Goal: Download file/media

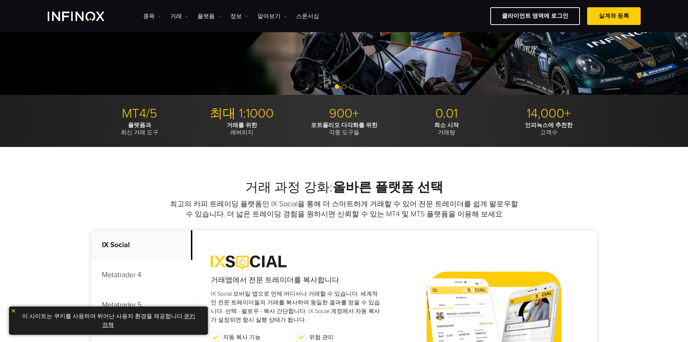
scroll to position [145, 0]
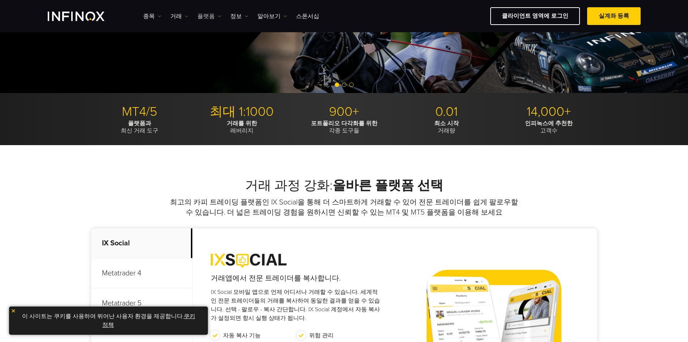
click at [208, 15] on link "플랫폼" at bounding box center [210, 16] width 24 height 9
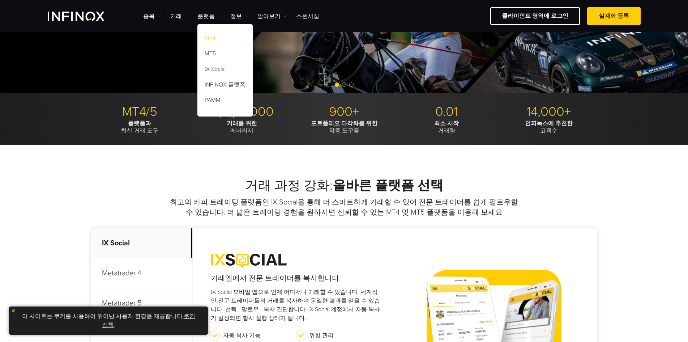
scroll to position [0, 0]
click at [218, 51] on link "MT5" at bounding box center [225, 55] width 55 height 16
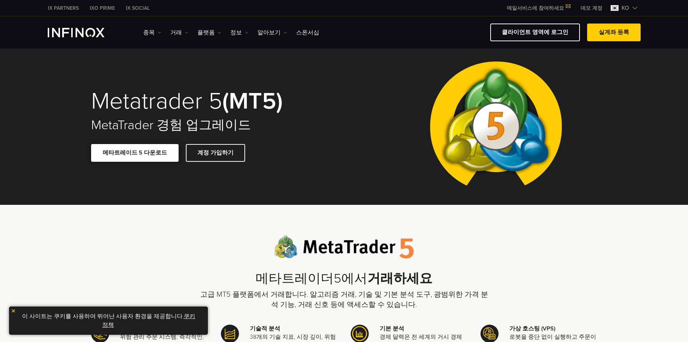
click at [135, 153] on span at bounding box center [135, 153] width 0 height 0
